Goal: Transaction & Acquisition: Purchase product/service

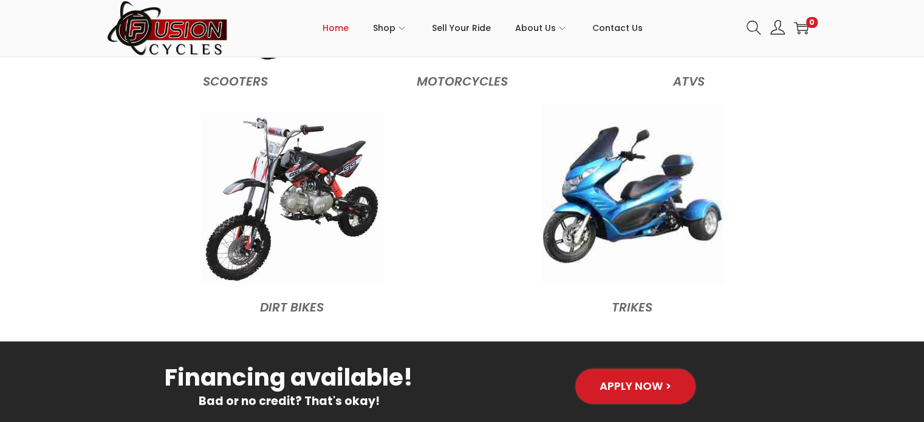
scroll to position [1397, 0]
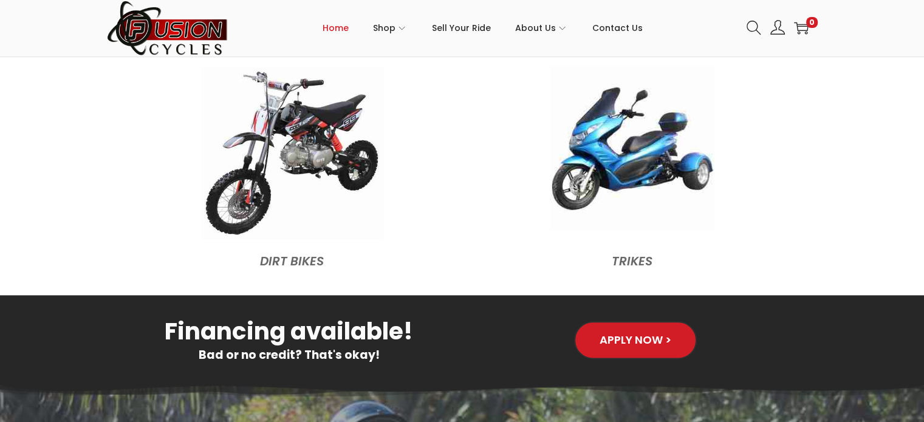
click at [633, 174] on img at bounding box center [632, 148] width 164 height 164
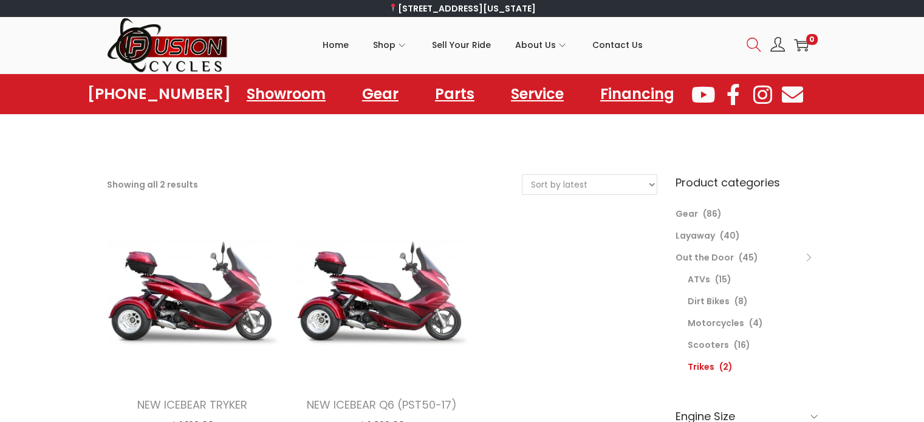
click at [749, 41] on icon at bounding box center [753, 45] width 15 height 15
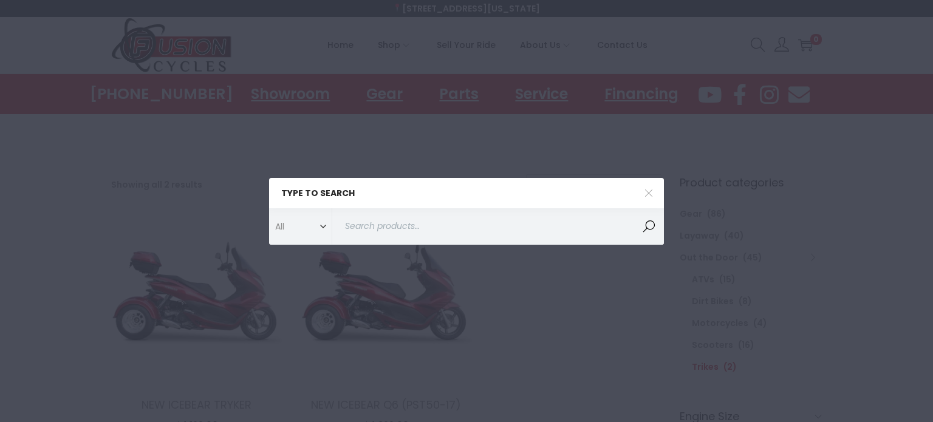
click at [391, 227] on input "Search for:>" at bounding box center [498, 226] width 332 height 36
paste input "Maddog"
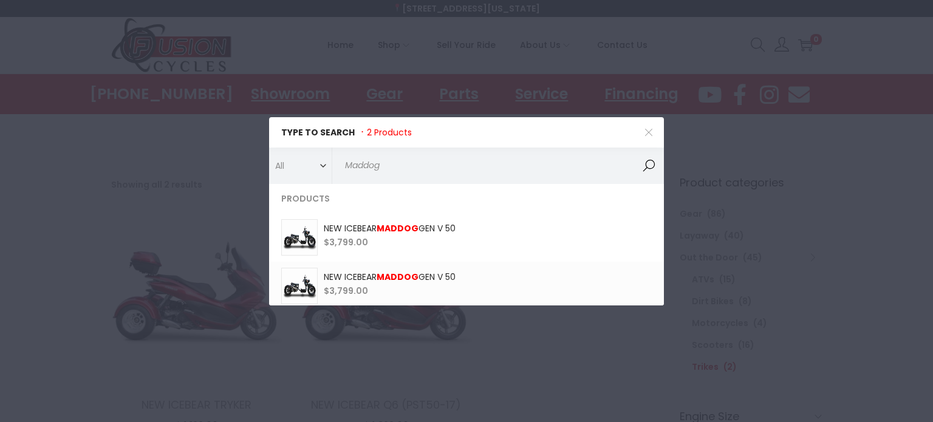
type input "Maddog"
click at [654, 158] on button "Search" at bounding box center [648, 166] width 30 height 36
